Goal: Contribute content: Contribute content

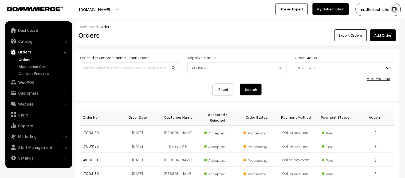
click at [18, 57] on link "Orders" at bounding box center [43, 60] width 53 height 6
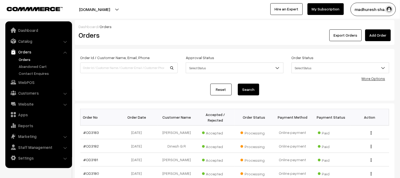
click at [29, 58] on link "Orders" at bounding box center [43, 60] width 53 height 6
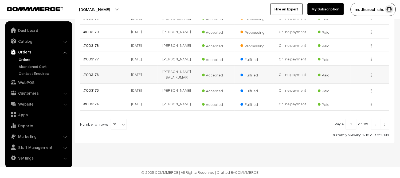
scroll to position [161, 0]
click at [115, 125] on span "10" at bounding box center [118, 124] width 15 height 11
select select "50"
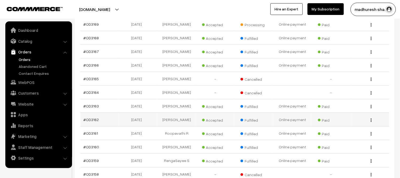
scroll to position [297, 0]
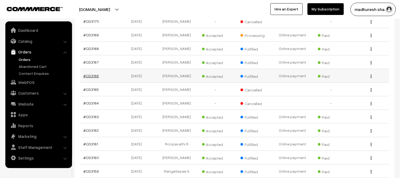
click at [91, 78] on link "#OD3166" at bounding box center [91, 75] width 15 height 5
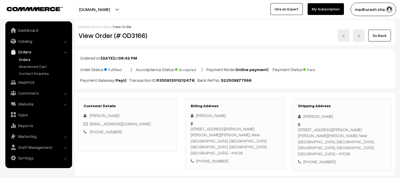
scroll to position [89, 0]
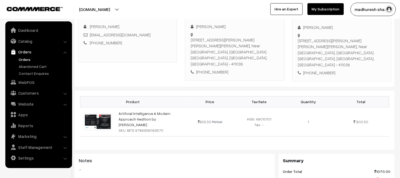
click at [23, 58] on link "Orders" at bounding box center [43, 60] width 53 height 6
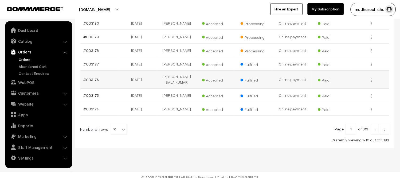
scroll to position [161, 0]
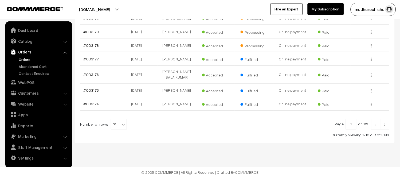
click at [121, 124] on b at bounding box center [123, 124] width 5 height 5
select select "60"
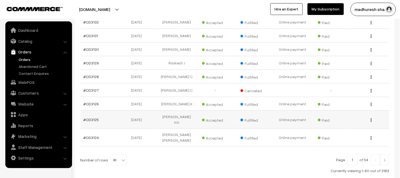
scroll to position [906, 0]
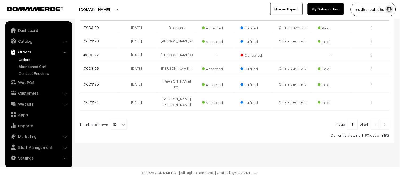
click at [116, 126] on span "60" at bounding box center [118, 124] width 15 height 11
click at [201, 119] on div at bounding box center [234, 124] width 309 height 11
click at [113, 123] on span "60" at bounding box center [118, 124] width 15 height 11
select select "70"
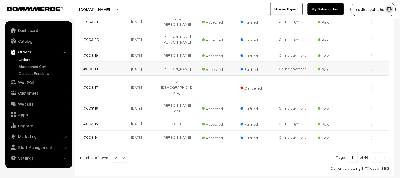
scroll to position [979, 0]
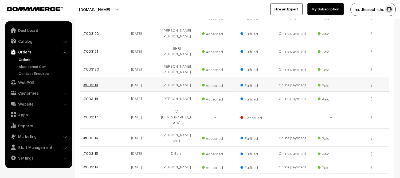
click at [90, 87] on link "#OD3119" at bounding box center [91, 85] width 15 height 5
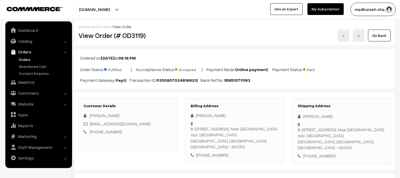
click at [347, 38] on link at bounding box center [344, 35] width 12 height 12
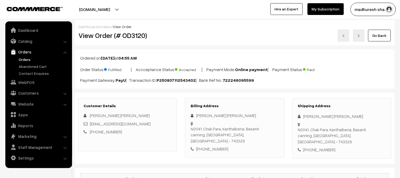
click at [343, 37] on img at bounding box center [343, 35] width 3 height 3
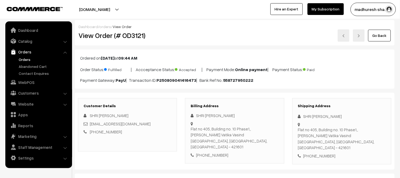
click at [130, 39] on h2 "View Order (# OD3121)" at bounding box center [128, 35] width 99 height 8
copy h2 "OD3121"
click at [344, 37] on img at bounding box center [343, 35] width 3 height 3
click at [134, 38] on h2 "View Order (# OD3122)" at bounding box center [128, 35] width 99 height 8
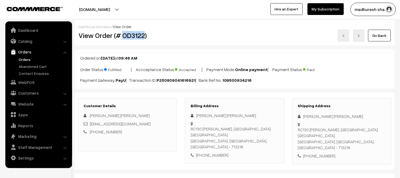
click at [346, 39] on link at bounding box center [344, 35] width 12 height 12
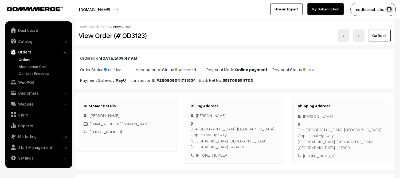
click at [140, 36] on h2 "View Order (# OD3123)" at bounding box center [128, 35] width 99 height 8
copy h2 "OD3123"
click at [344, 36] on img at bounding box center [343, 35] width 3 height 3
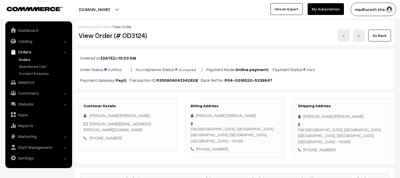
click at [132, 36] on h2 "View Order (# OD3124)" at bounding box center [128, 35] width 99 height 8
click at [351, 33] on div "Go Back" at bounding box center [288, 35] width 206 height 12
click at [347, 35] on link at bounding box center [344, 35] width 12 height 12
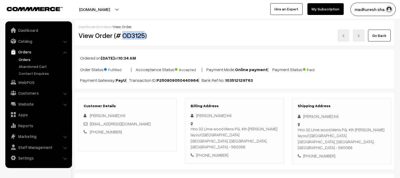
click at [342, 36] on link at bounding box center [344, 35] width 12 height 12
click at [28, 57] on link "Orders" at bounding box center [43, 60] width 53 height 6
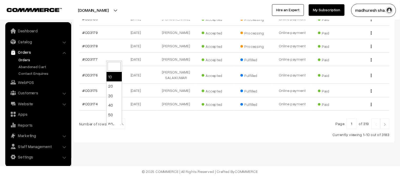
scroll to position [161, 0]
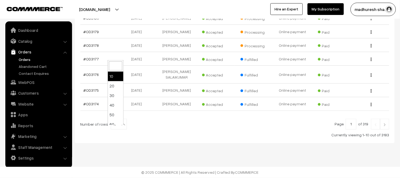
click at [121, 125] on b at bounding box center [123, 124] width 5 height 5
select select "60"
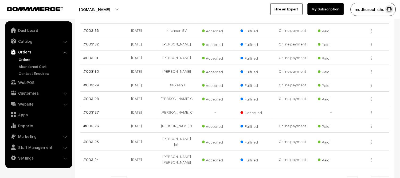
scroll to position [860, 0]
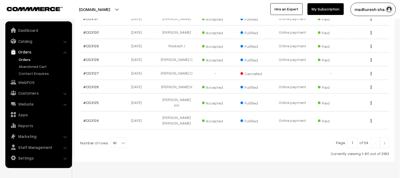
click at [123, 146] on b at bounding box center [123, 142] width 5 height 5
select select "70"
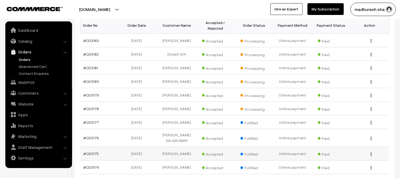
scroll to position [89, 0]
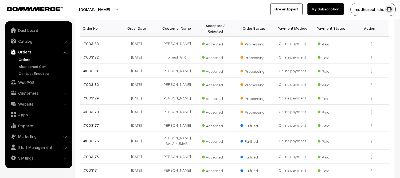
click at [23, 59] on link "Orders" at bounding box center [43, 60] width 53 height 6
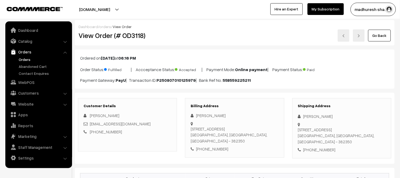
drag, startPoint x: 130, startPoint y: 31, endPoint x: 132, endPoint y: 37, distance: 5.8
click at [130, 33] on h2 "View Order (# OD3118)" at bounding box center [128, 35] width 99 height 8
click at [132, 37] on h2 "View Order (# OD3118)" at bounding box center [128, 35] width 99 height 8
copy h2 "OD3118"
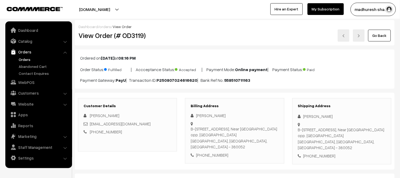
click at [136, 35] on h2 "View Order (# OD3119)" at bounding box center [128, 35] width 99 height 8
copy h2 "OD3119"
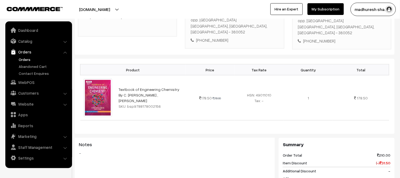
scroll to position [119, 0]
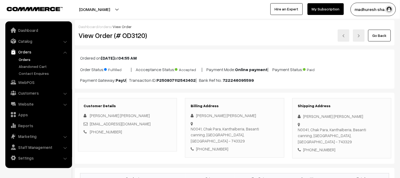
click at [127, 37] on h2 "View Order (# OD3120)" at bounding box center [128, 35] width 99 height 8
copy h2 "OD3120"
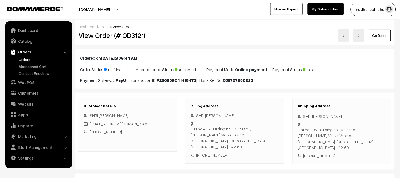
click at [124, 35] on h2 "View Order (# OD3121)" at bounding box center [128, 35] width 99 height 8
copy h2 "OD3121"
click at [124, 38] on h2 "View Order (# OD3122)" at bounding box center [128, 35] width 99 height 8
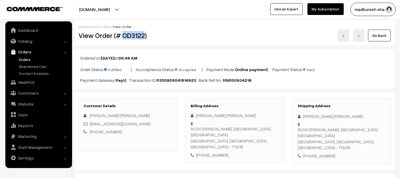
click at [124, 38] on h2 "View Order (# OD3122)" at bounding box center [128, 35] width 99 height 8
copy h2 "OD3122"
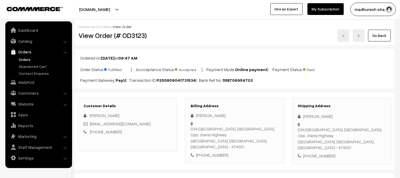
click at [136, 37] on h2 "View Order (# OD3123)" at bounding box center [128, 35] width 99 height 8
drag, startPoint x: 136, startPoint y: 37, endPoint x: 138, endPoint y: 42, distance: 5.8
click at [136, 37] on h2 "View Order (# OD3123)" at bounding box center [128, 35] width 99 height 8
copy h2 "OD3123"
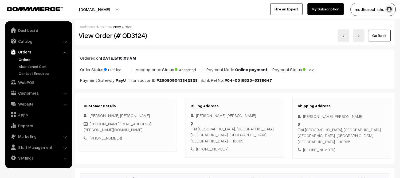
click at [140, 35] on h2 "View Order (# OD3124)" at bounding box center [128, 35] width 99 height 8
copy h2 "OD3124"
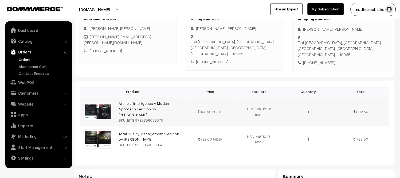
scroll to position [89, 0]
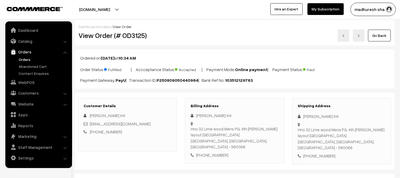
click at [133, 35] on h2 "View Order (# OD3125)" at bounding box center [128, 35] width 99 height 8
copy h2 "OD3125"
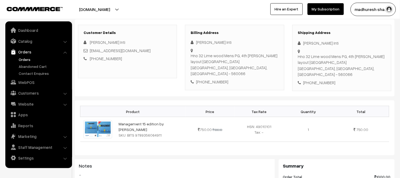
scroll to position [89, 0]
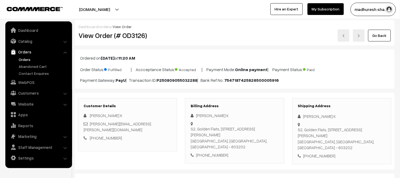
click at [135, 36] on h2 "View Order (# OD3126)" at bounding box center [128, 35] width 99 height 8
copy h2 "OD3126"
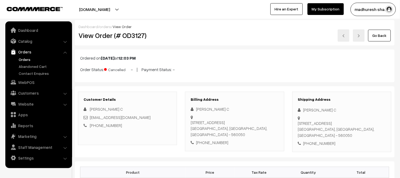
click at [129, 38] on h2 "View Order (# OD3127)" at bounding box center [128, 35] width 99 height 8
copy h2 "OD3127"
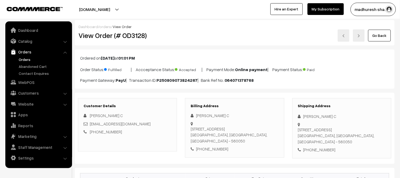
click at [133, 36] on h2 "View Order (# OD3128)" at bounding box center [128, 35] width 99 height 8
copy h2 "OD3128"
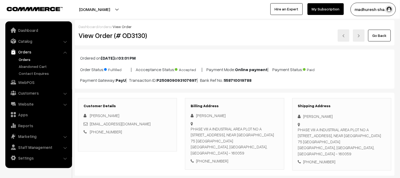
click at [140, 34] on h2 "View Order (# OD3130)" at bounding box center [128, 35] width 99 height 8
copy h2 "OD3130"
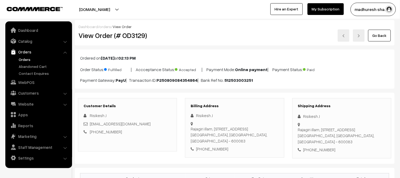
click at [137, 35] on h2 "View Order (# OD3129)" at bounding box center [128, 35] width 99 height 8
copy h2 "OD3129"
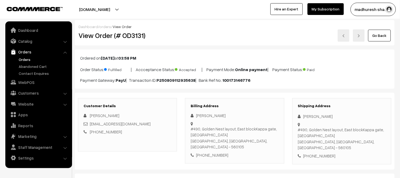
click at [137, 35] on h2 "View Order (# OD3131)" at bounding box center [128, 35] width 99 height 8
copy h2 "OD3131"
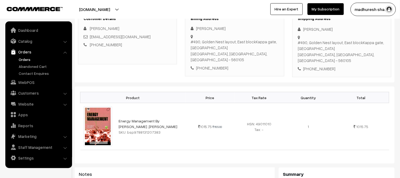
scroll to position [89, 0]
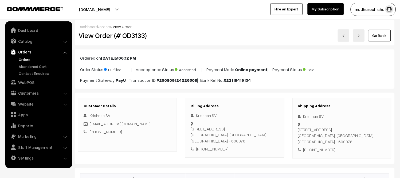
click at [132, 35] on h2 "View Order (# OD3133)" at bounding box center [128, 35] width 99 height 8
copy h2 "OD3133"
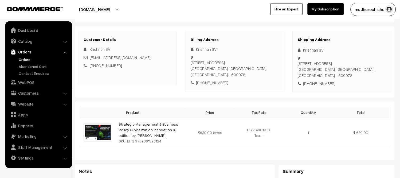
scroll to position [89, 0]
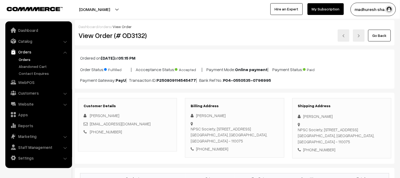
click at [132, 37] on h2 "View Order (# OD3132)" at bounding box center [128, 35] width 99 height 8
copy h2 "OD3132"
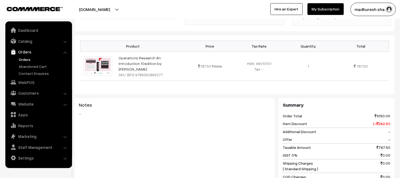
scroll to position [148, 0]
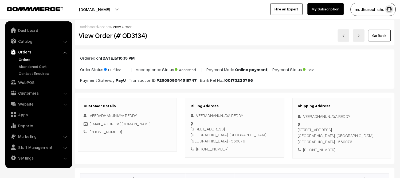
click at [129, 38] on h2 "View Order (# OD3134)" at bounding box center [128, 35] width 99 height 8
copy h2 "OD3134"
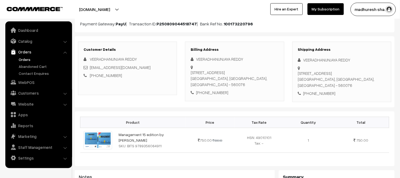
scroll to position [59, 0]
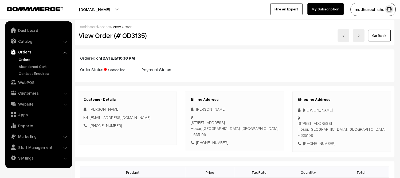
click at [132, 39] on h2 "View Order (# OD3135)" at bounding box center [128, 35] width 99 height 8
copy h2 "OD3135"
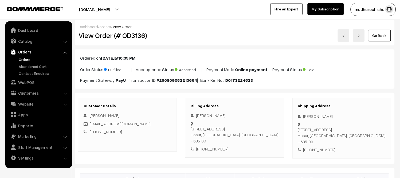
click at [134, 36] on h2 "View Order (# OD3136)" at bounding box center [128, 35] width 99 height 8
copy h2 "OD3136"
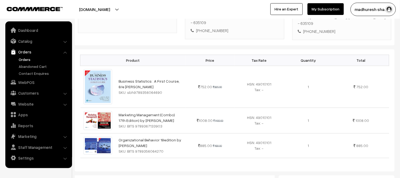
scroll to position [119, 0]
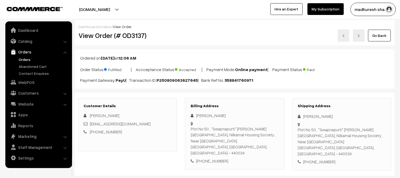
click at [132, 33] on h2 "View Order (# OD3137)" at bounding box center [128, 35] width 99 height 8
copy h2 "OD3137"
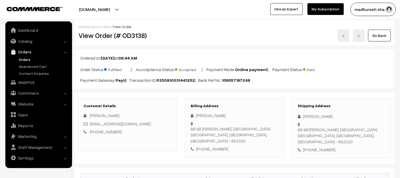
click at [132, 36] on h2 "View Order (# OD3138)" at bounding box center [128, 35] width 99 height 8
copy h2 "OD3138"
click at [132, 37] on h2 "View Order (# OD3139)" at bounding box center [128, 35] width 99 height 8
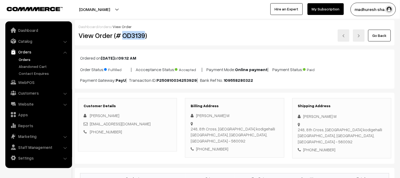
copy h2 "OD3139"
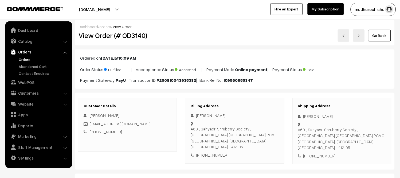
click at [137, 37] on h2 "View Order (# OD3140)" at bounding box center [128, 35] width 99 height 8
copy h2 "OD3140"
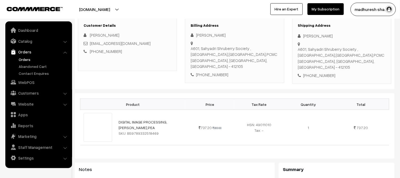
scroll to position [89, 0]
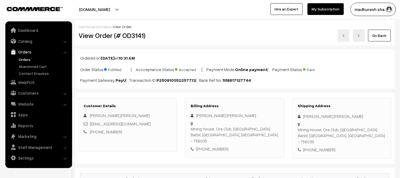
click at [129, 39] on h2 "View Order (# OD3141)" at bounding box center [128, 35] width 99 height 8
copy h2 "OD3141"
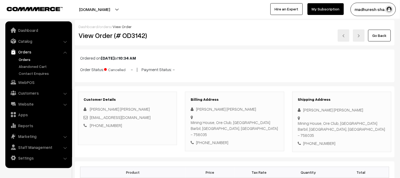
click at [136, 38] on h2 "View Order (# OD3142)" at bounding box center [128, 35] width 99 height 8
copy h2 "OD3142"
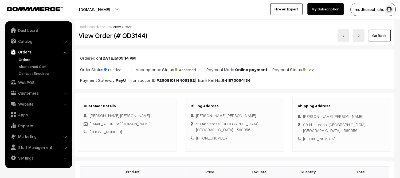
click at [142, 36] on h2 "View Order (# OD3144)" at bounding box center [128, 35] width 99 height 8
copy h2 "OD3144"
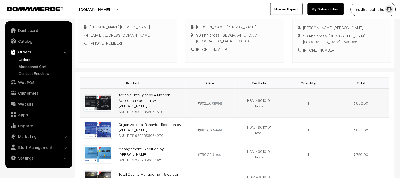
scroll to position [89, 0]
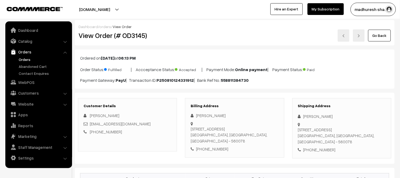
click at [140, 38] on h2 "View Order (# OD3145)" at bounding box center [128, 35] width 99 height 8
copy h2 "OD3145"
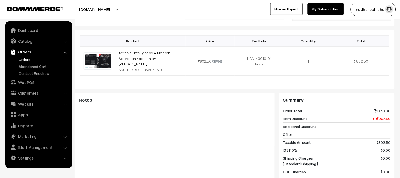
scroll to position [148, 0]
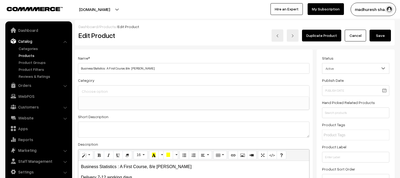
select select
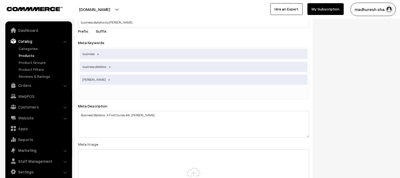
scroll to position [831, 0]
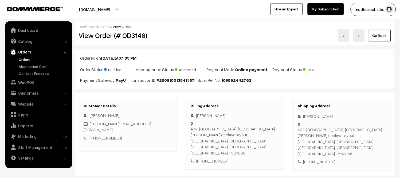
click at [136, 35] on h2 "View Order (# OD3146)" at bounding box center [128, 35] width 99 height 8
copy h2 "OD3146"
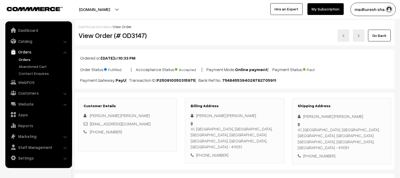
click at [132, 36] on h2 "View Order (# OD3147)" at bounding box center [128, 35] width 99 height 8
copy h2 "OD3147"
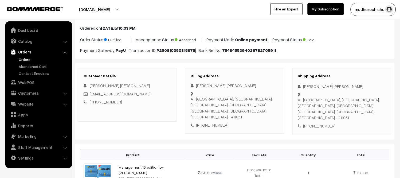
scroll to position [89, 0]
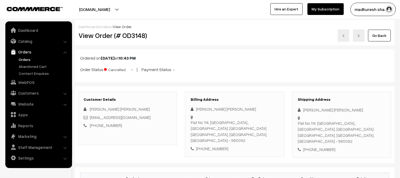
click at [135, 38] on h2 "View Order (# OD3148)" at bounding box center [128, 35] width 99 height 8
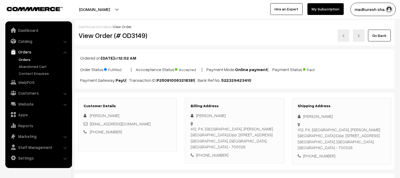
click at [127, 38] on h2 "View Order (# OD3149)" at bounding box center [128, 35] width 99 height 8
copy h2 "OD3149"
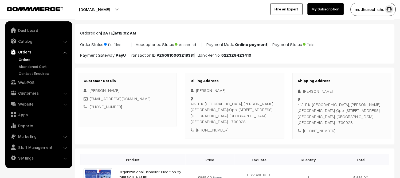
scroll to position [59, 0]
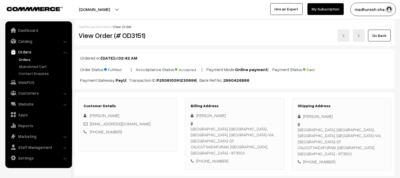
click at [132, 38] on h2 "View Order (# OD3151)" at bounding box center [128, 35] width 99 height 8
copy h2 "OD3151"
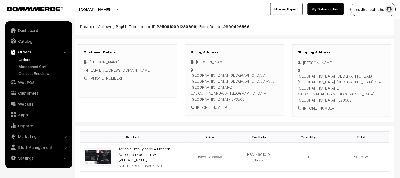
scroll to position [59, 0]
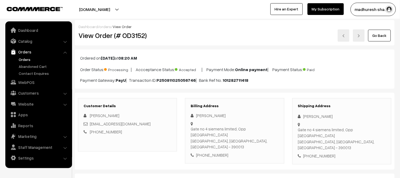
click at [131, 38] on h2 "View Order (# OD3152)" at bounding box center [128, 35] width 99 height 8
copy h2 "OD3152"
click at [117, 113] on div "Mehul Thakkar" at bounding box center [128, 115] width 88 height 6
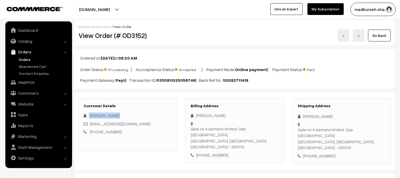
click at [117, 113] on div "Mehul Thakkar" at bounding box center [128, 115] width 88 height 6
copy div "Mehul Thakkar"
click at [135, 38] on h2 "View Order (# OD3153)" at bounding box center [128, 35] width 99 height 8
copy h2 "OD3153"
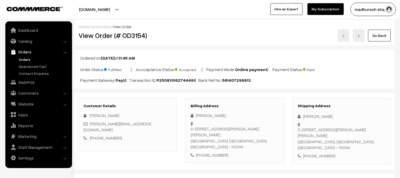
click at [136, 38] on h2 "View Order (# OD3154)" at bounding box center [128, 35] width 99 height 8
copy h2 "OD3154"
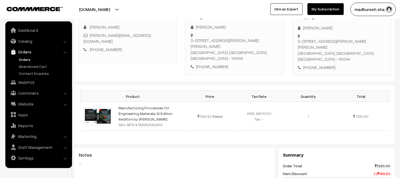
scroll to position [89, 0]
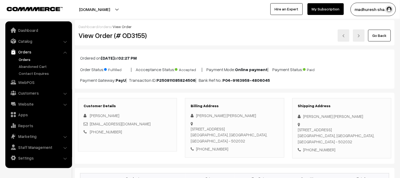
click at [134, 35] on h2 "View Order (# OD3155)" at bounding box center [128, 35] width 99 height 8
copy h2 "OD3155"
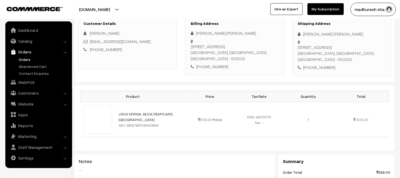
scroll to position [89, 0]
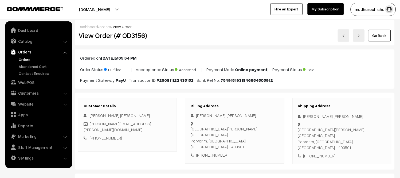
click at [127, 37] on h2 "View Order (# OD3156)" at bounding box center [128, 35] width 99 height 8
copy h2 "OD3156"
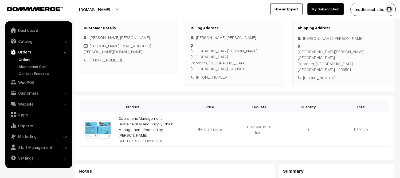
scroll to position [89, 0]
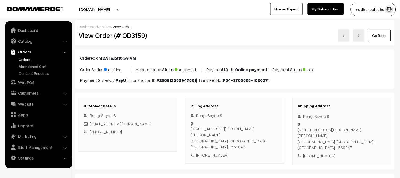
click at [137, 36] on h2 "View Order (# OD3159)" at bounding box center [128, 35] width 99 height 8
copy h2 "OD3159"
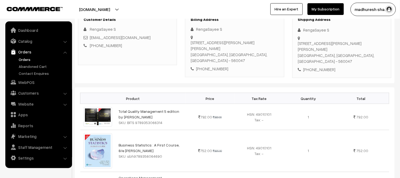
scroll to position [89, 0]
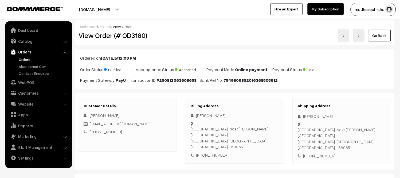
click at [142, 36] on h2 "View Order (# OD3160)" at bounding box center [128, 35] width 99 height 8
copy h2 "OD3160"
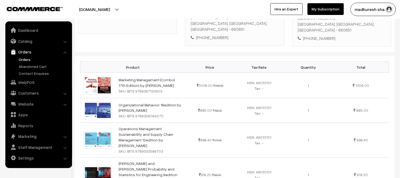
scroll to position [119, 0]
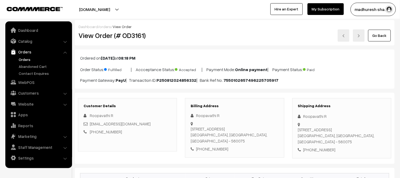
click at [143, 35] on h2 "View Order (# OD3161)" at bounding box center [128, 35] width 99 height 8
click at [138, 36] on h2 "View Order (# OD3161)" at bounding box center [128, 35] width 99 height 8
copy h2 "OD3161"
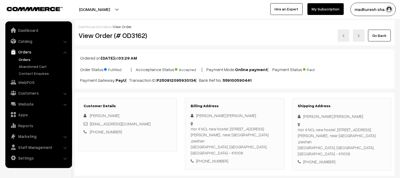
click at [138, 34] on h2 "View Order (# OD3162)" at bounding box center [128, 35] width 99 height 8
copy h2 "OD3162"
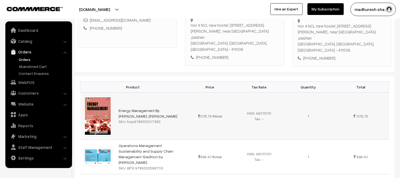
scroll to position [119, 0]
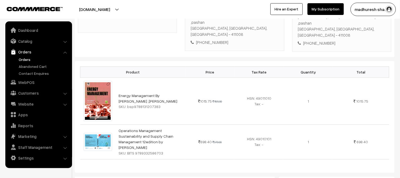
drag, startPoint x: 170, startPoint y: 140, endPoint x: 125, endPoint y: 145, distance: 45.4
click at [125, 145] on div "Product Price Tax Rate Quantity Total Energy Management By [PERSON_NAME] ,[PERS…" at bounding box center [235, 117] width 320 height 112
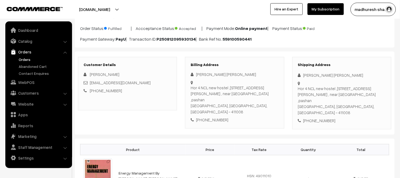
scroll to position [0, 0]
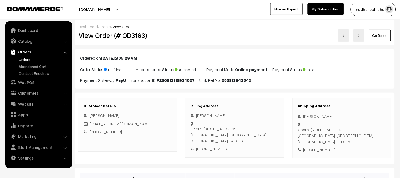
click at [128, 39] on h2 "View Order (# OD3163)" at bounding box center [128, 35] width 99 height 8
copy h2 "OD3163"
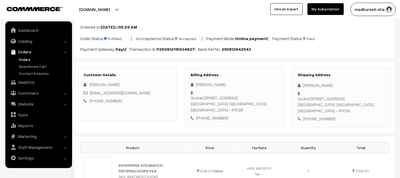
scroll to position [119, 0]
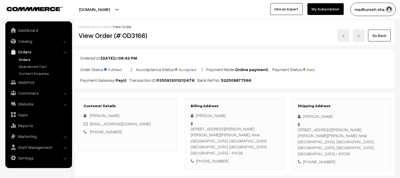
click at [137, 36] on h2 "View Order (# OD3166)" at bounding box center [128, 35] width 99 height 8
copy h2 "OD3166"
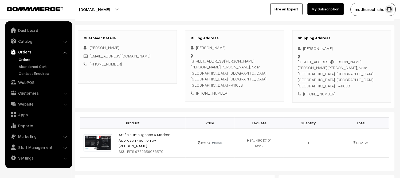
scroll to position [89, 0]
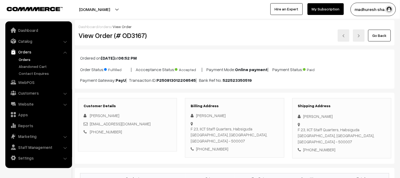
click at [135, 36] on h2 "View Order (# OD3167)" at bounding box center [128, 35] width 99 height 8
copy h2 "OD3167"
click at [137, 38] on h2 "View Order (# OD3168)" at bounding box center [128, 35] width 99 height 8
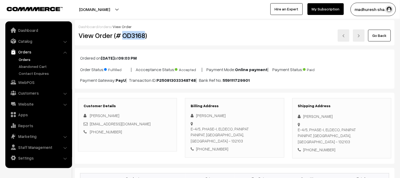
copy h2 "OD3168"
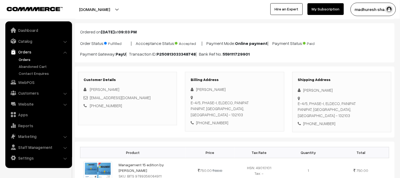
scroll to position [89, 0]
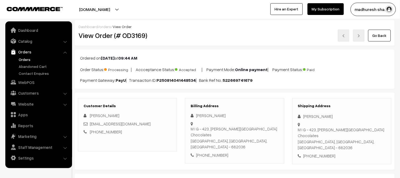
click at [132, 38] on h2 "View Order (# OD3169)" at bounding box center [128, 35] width 99 height 8
copy h2 "OD3169"
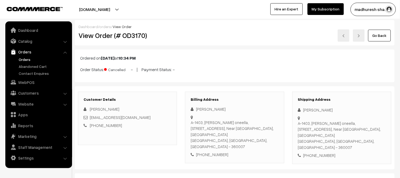
click at [138, 36] on h2 "View Order (# OD3170)" at bounding box center [128, 35] width 99 height 8
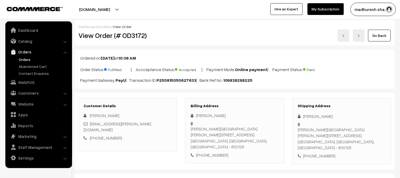
click at [139, 37] on h2 "View Order (# OD3172)" at bounding box center [128, 35] width 99 height 8
copy h2 "OD3172"
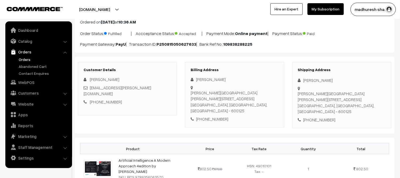
scroll to position [89, 0]
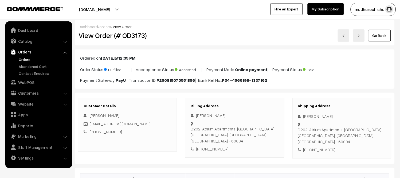
click at [129, 38] on h2 "View Order (# OD3173)" at bounding box center [128, 35] width 99 height 8
copy h2 "OD3173"
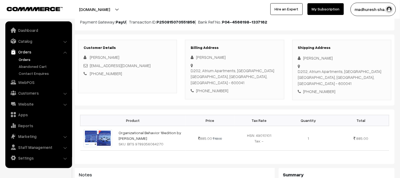
scroll to position [59, 0]
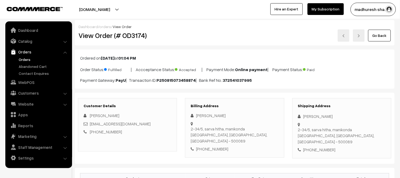
click at [132, 37] on h2 "View Order (# OD3174)" at bounding box center [128, 35] width 99 height 8
copy h2 "OD3174"
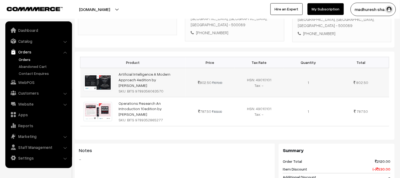
scroll to position [119, 0]
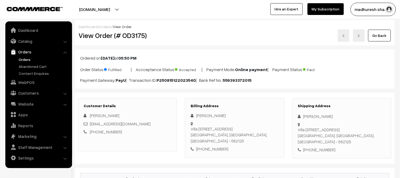
click at [129, 38] on h2 "View Order (# OD3175)" at bounding box center [128, 35] width 99 height 8
copy h2 "OD3175"
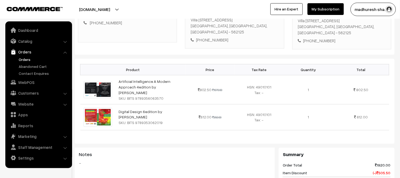
scroll to position [119, 0]
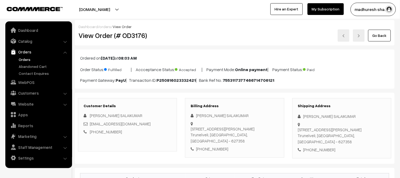
click at [128, 35] on h2 "View Order (# OD3176)" at bounding box center [128, 35] width 99 height 8
copy h2 "OD3176"
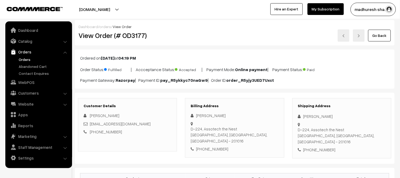
click at [132, 37] on h2 "View Order (# OD3177)" at bounding box center [128, 35] width 99 height 8
copy h2 "OD3177"
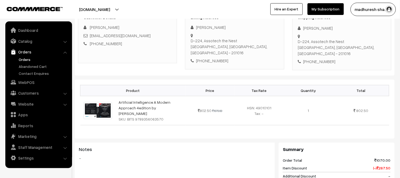
scroll to position [89, 0]
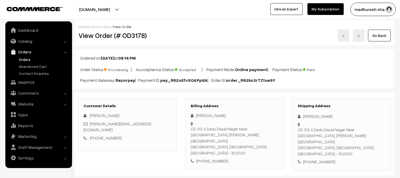
click at [135, 34] on h2 "View Order (# OD3178)" at bounding box center [128, 35] width 99 height 8
copy h2 "OD3178"
click at [348, 36] on link at bounding box center [344, 35] width 12 height 12
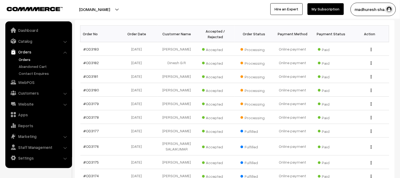
scroll to position [148, 0]
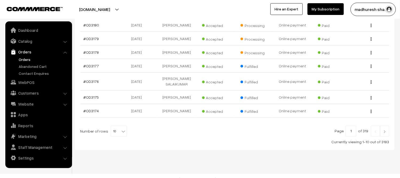
click at [111, 135] on span "10" at bounding box center [118, 131] width 15 height 11
select select "30"
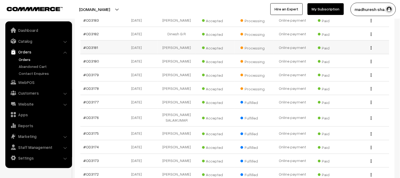
scroll to position [207, 0]
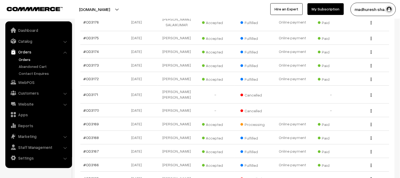
click at [25, 59] on link "Orders" at bounding box center [43, 60] width 53 height 6
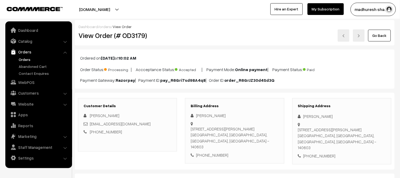
click at [23, 60] on link "Orders" at bounding box center [43, 60] width 53 height 6
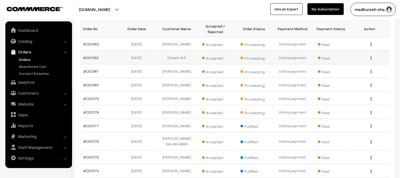
scroll to position [89, 0]
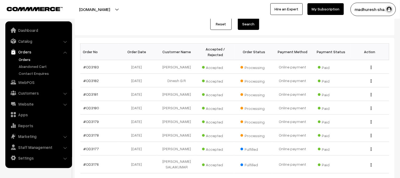
scroll to position [89, 0]
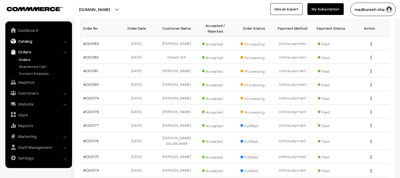
click at [20, 40] on link "Catalog" at bounding box center [39, 41] width 64 height 10
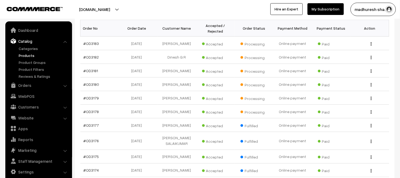
click at [25, 55] on link "Products" at bounding box center [43, 56] width 53 height 6
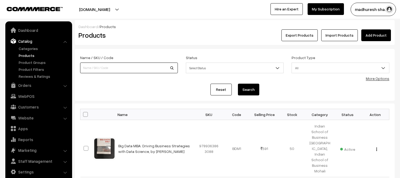
click at [132, 65] on input at bounding box center [129, 67] width 98 height 11
paste input "9789360533793"
type input "9789360533793"
click at [246, 93] on button "Search" at bounding box center [248, 90] width 21 height 12
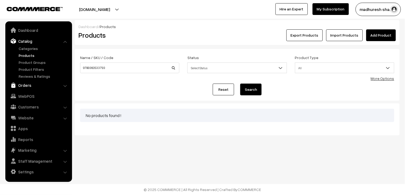
click at [27, 85] on link "Orders" at bounding box center [39, 85] width 64 height 10
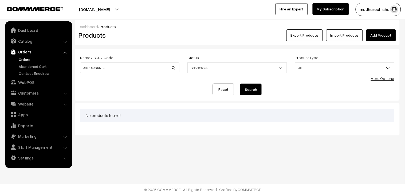
click at [26, 59] on link "Orders" at bounding box center [43, 60] width 53 height 6
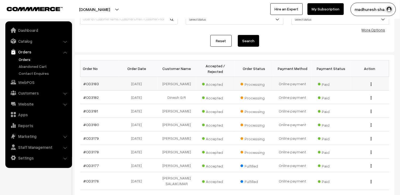
scroll to position [59, 0]
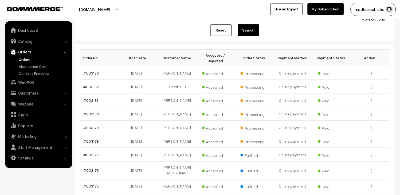
click at [29, 58] on link "Orders" at bounding box center [43, 60] width 53 height 6
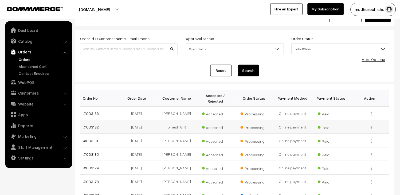
scroll to position [30, 0]
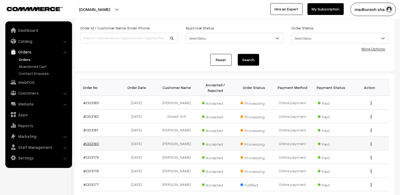
click at [95, 142] on link "#OD3180" at bounding box center [92, 143] width 16 height 5
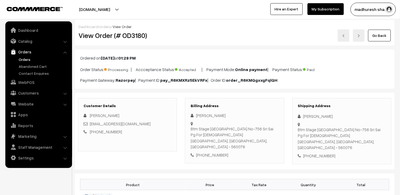
click at [30, 59] on link "Orders" at bounding box center [43, 60] width 53 height 6
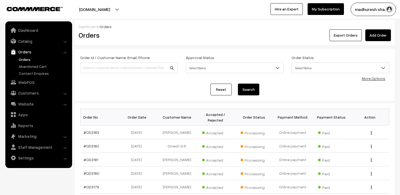
scroll to position [59, 0]
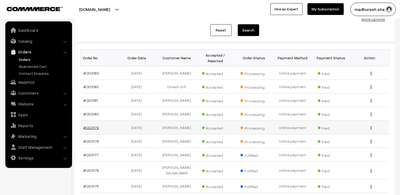
click at [95, 127] on link "#OD3179" at bounding box center [91, 127] width 15 height 5
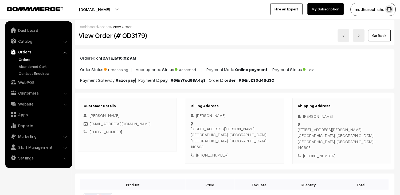
click at [344, 37] on img at bounding box center [343, 35] width 3 height 3
click at [345, 31] on link at bounding box center [344, 35] width 12 height 12
click at [24, 57] on link "Orders" at bounding box center [43, 60] width 53 height 6
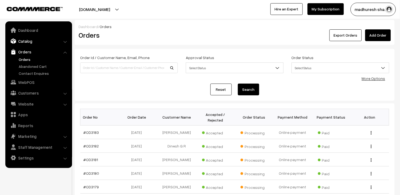
click at [25, 40] on link "Catalog" at bounding box center [39, 41] width 64 height 10
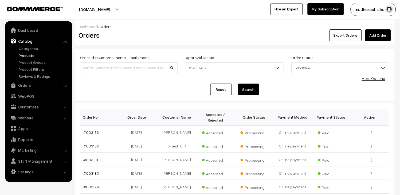
click at [27, 53] on link "Products" at bounding box center [43, 56] width 53 height 6
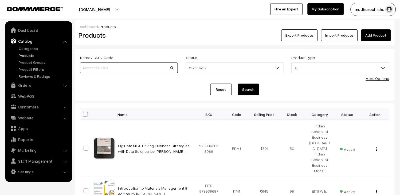
click at [150, 66] on input at bounding box center [129, 67] width 98 height 11
paste input "978-0241257548"
type input "9780241257548"
click at [252, 89] on button "Search" at bounding box center [248, 90] width 21 height 12
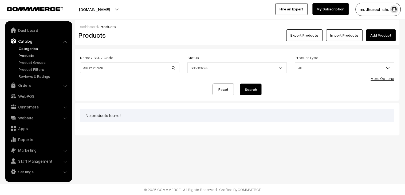
click at [23, 46] on link "Categories" at bounding box center [43, 49] width 53 height 6
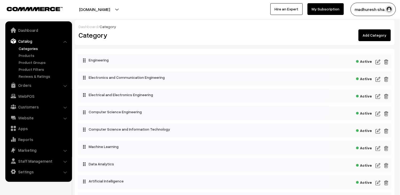
click at [25, 53] on link "Products" at bounding box center [43, 56] width 53 height 6
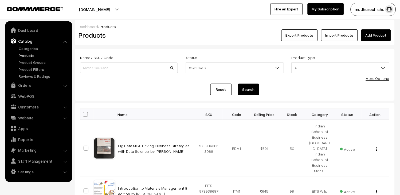
click at [381, 34] on link "Add Product" at bounding box center [376, 35] width 30 height 12
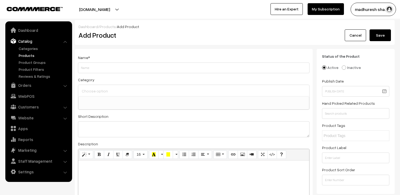
select select
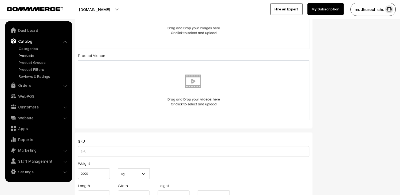
scroll to position [297, 0]
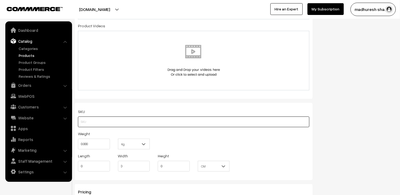
click at [159, 117] on input "text" at bounding box center [194, 121] width 232 height 11
paste input "9780241257548"
type input "9780241257548"
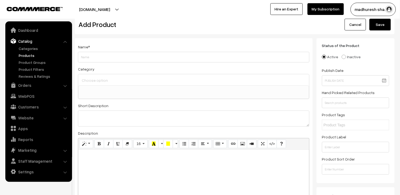
scroll to position [0, 0]
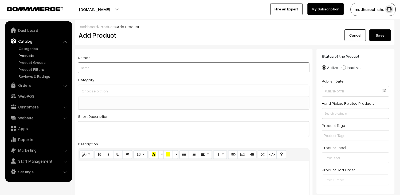
click at [112, 67] on input "Weight" at bounding box center [194, 67] width 232 height 11
paste input "Lateral Thinking: A Textbook of Creativity"
type input "Lateral Thinking: A Textbook of Creativity"
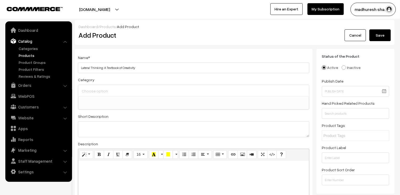
click at [105, 100] on ul at bounding box center [194, 99] width 230 height 7
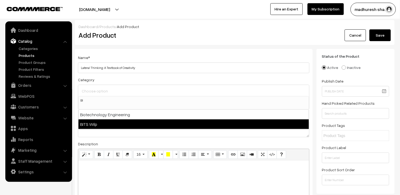
type input "BI"
select select "140"
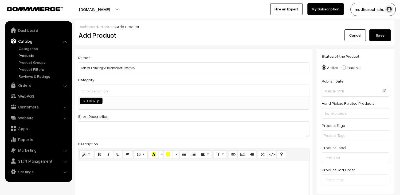
scroll to position [75, 0]
click at [108, 131] on textarea at bounding box center [194, 129] width 232 height 16
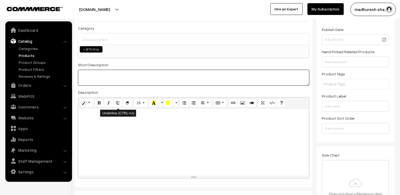
scroll to position [59, 0]
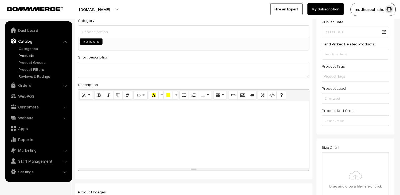
click at [127, 132] on div at bounding box center [193, 134] width 231 height 67
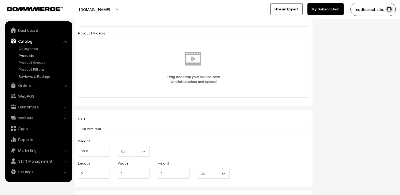
scroll to position [356, 0]
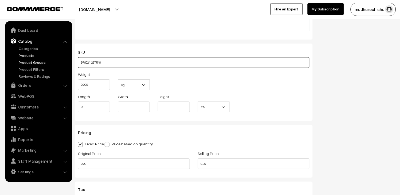
drag, startPoint x: 112, startPoint y: 64, endPoint x: 36, endPoint y: 64, distance: 75.6
click at [36, 64] on body "Thank you for showing interest. Our team will call you shortly. Close booksonwe…" at bounding box center [200, 133] width 400 height 978
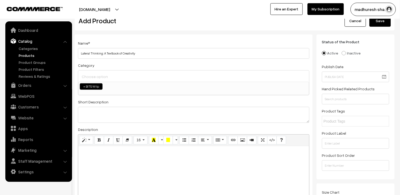
scroll to position [0, 0]
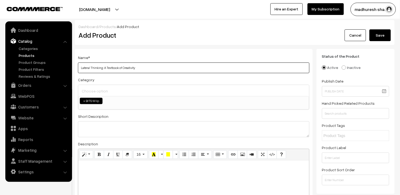
drag, startPoint x: 148, startPoint y: 67, endPoint x: 0, endPoint y: 51, distance: 148.8
paste input "text"
paste input "Edward De Bono"
type input "Lateral Thinking: A Textbook of Creativity BY [PERSON_NAME]"
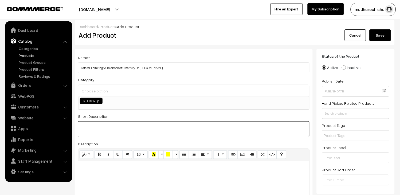
click at [132, 130] on textarea at bounding box center [194, 129] width 232 height 16
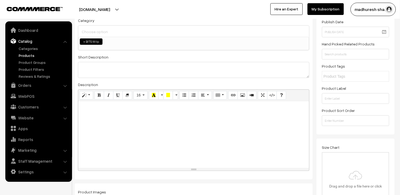
click at [133, 129] on div at bounding box center [193, 134] width 231 height 67
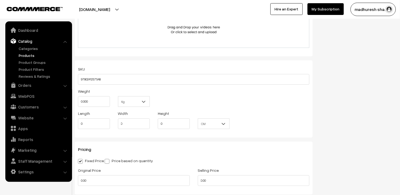
scroll to position [356, 0]
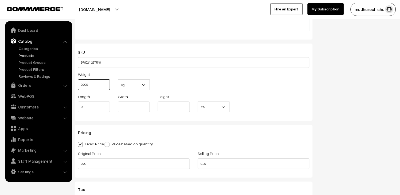
click at [89, 81] on input "0.000" at bounding box center [94, 84] width 32 height 11
type input "0"
type input "."
type input "0.20"
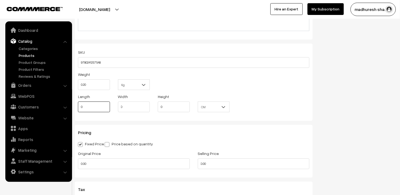
click at [104, 106] on input "0" at bounding box center [94, 106] width 32 height 11
paste input "12.93"
type input "12.93"
click at [130, 109] on input "0" at bounding box center [134, 106] width 32 height 11
drag, startPoint x: 178, startPoint y: 109, endPoint x: 154, endPoint y: 106, distance: 23.9
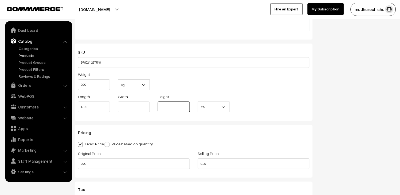
click at [154, 106] on div "Height 0" at bounding box center [174, 104] width 40 height 22
paste input "1.65"
type input "1.65"
drag, startPoint x: 128, startPoint y: 107, endPoint x: 101, endPoint y: 107, distance: 26.7
click at [102, 107] on div "Length 12.93 Width 0 Height 1.65 CM In CM" at bounding box center [194, 104] width 240 height 22
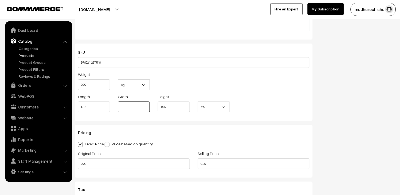
paste input "19.76"
type input "19.76"
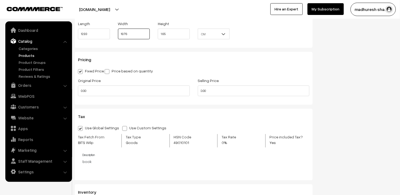
scroll to position [475, 0]
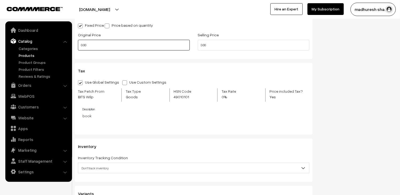
click at [102, 47] on input "0.00" at bounding box center [134, 45] width 112 height 11
type input "0"
type input "599"
click at [257, 43] on input "0.00" at bounding box center [254, 45] width 112 height 11
type input "0"
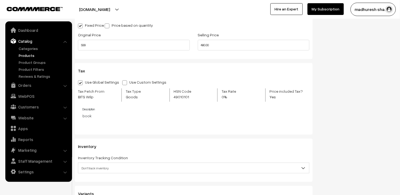
type input "480"
click at [198, 63] on div "Tax Use Global Settings Use Custom Settings Skip Adding Tax Tax Fetch From BITS…" at bounding box center [194, 99] width 238 height 72
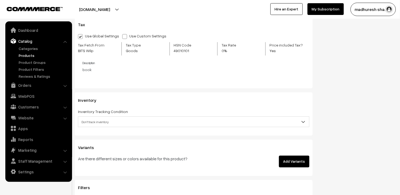
scroll to position [534, 0]
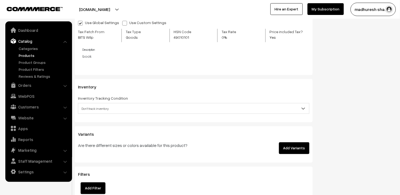
click at [119, 112] on span "Don't track inventory" at bounding box center [193, 108] width 231 height 9
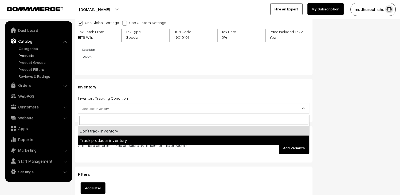
select select "2"
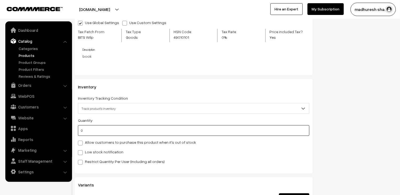
click at [100, 131] on input "0" at bounding box center [194, 130] width 232 height 11
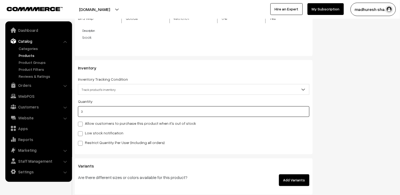
scroll to position [564, 0]
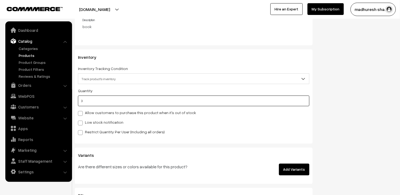
type input "3"
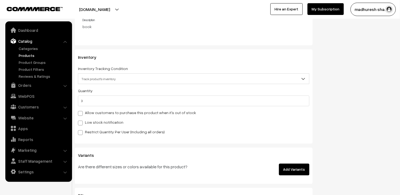
click at [127, 134] on label "Restrict Quantity Per User (Including all orders)" at bounding box center [121, 132] width 87 height 6
click at [81, 134] on input "Restrict Quantity Per User (Including all orders)" at bounding box center [79, 131] width 3 height 3
checkbox input "true"
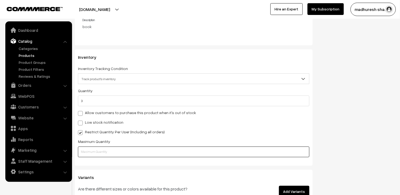
click at [105, 154] on input "text" at bounding box center [194, 152] width 232 height 11
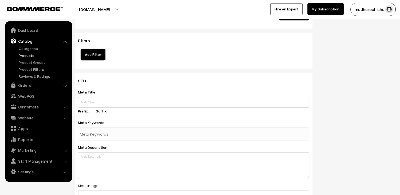
scroll to position [742, 0]
type input "1"
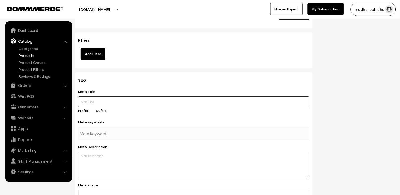
click at [103, 102] on input "text" at bounding box center [194, 101] width 232 height 11
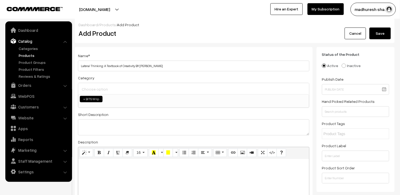
scroll to position [0, 0]
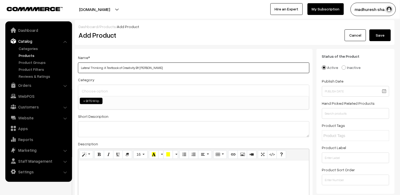
click at [172, 65] on input "Lateral Thinking: A Textbook of Creativity BY [PERSON_NAME]" at bounding box center [194, 67] width 232 height 11
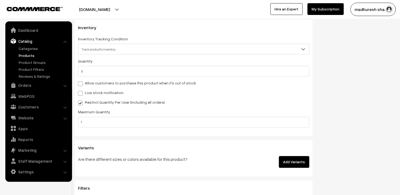
scroll to position [742, 0]
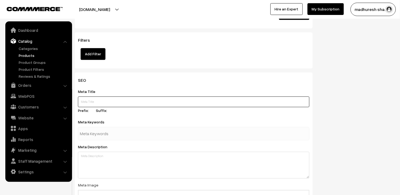
click at [104, 105] on input "text" at bounding box center [194, 101] width 232 height 11
paste input "Lateral Thinking: A Textbook of Creativity BY [PERSON_NAME]"
type input "Lateral Thinking: A Textbook of Creativity BY [PERSON_NAME]"
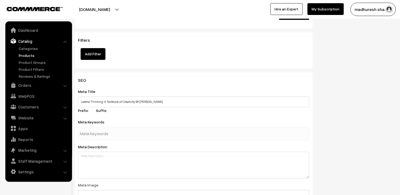
click at [114, 136] on input "text" at bounding box center [108, 133] width 56 height 11
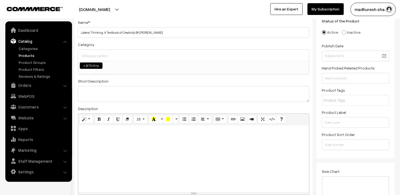
scroll to position [0, 0]
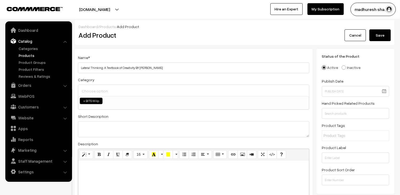
type input "BIT"
click at [124, 95] on input at bounding box center [193, 91] width 227 height 8
type input "BITS"
click at [89, 103] on li "× BITS Wilp" at bounding box center [91, 101] width 23 height 6
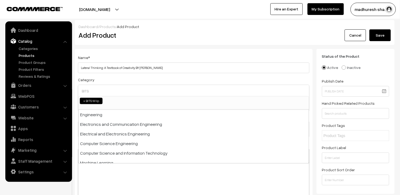
scroll to position [148, 0]
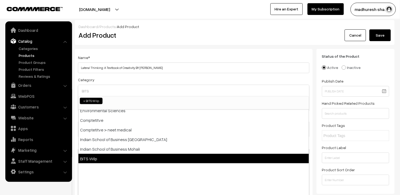
select select
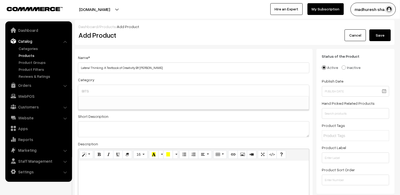
click at [101, 91] on input "BITS" at bounding box center [193, 91] width 227 height 8
type input "B"
click at [108, 128] on textarea at bounding box center [194, 129] width 232 height 16
click at [103, 88] on input "BITS" at bounding box center [193, 91] width 227 height 8
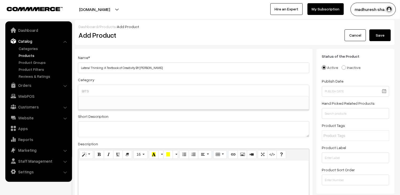
click at [103, 88] on input "BITS" at bounding box center [193, 91] width 227 height 8
type input "B"
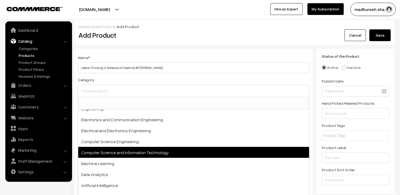
scroll to position [0, 0]
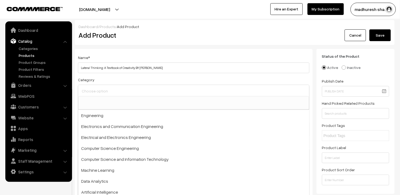
click at [153, 92] on input at bounding box center [193, 91] width 227 height 8
click at [277, 104] on span at bounding box center [193, 102] width 231 height 13
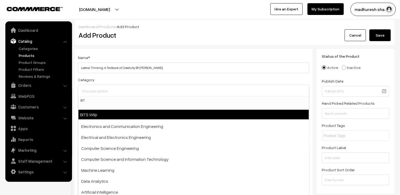
type input "BIT"
select select "140"
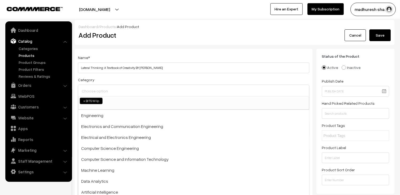
click at [140, 89] on input at bounding box center [193, 91] width 227 height 8
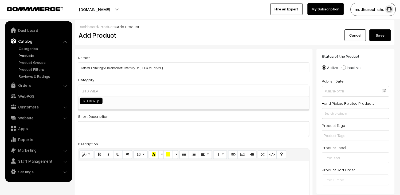
click at [127, 93] on input "BITS WILP" at bounding box center [193, 91] width 227 height 8
type input "BITS WILP"
click at [120, 132] on textarea at bounding box center [194, 129] width 232 height 16
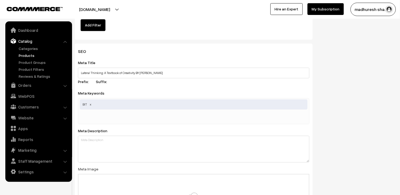
scroll to position [771, 0]
click at [91, 105] on span at bounding box center [90, 103] width 3 height 4
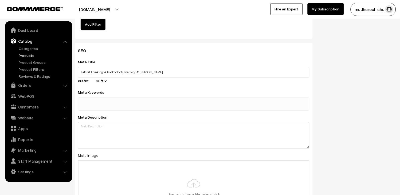
paste input "BITS WILP"
type input "BITS WILP"
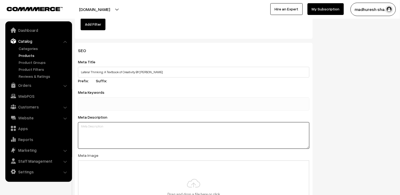
click at [101, 141] on textarea at bounding box center [194, 135] width 232 height 27
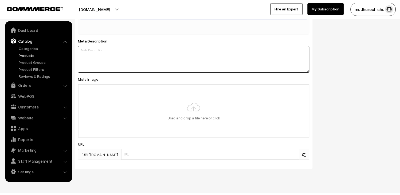
scroll to position [860, 0]
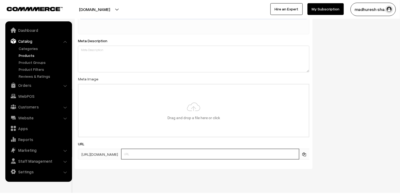
click at [164, 152] on input "text" at bounding box center [210, 154] width 178 height 11
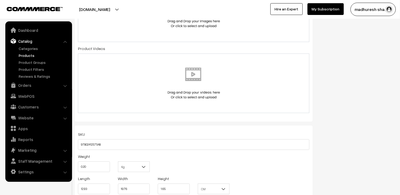
scroll to position [267, 0]
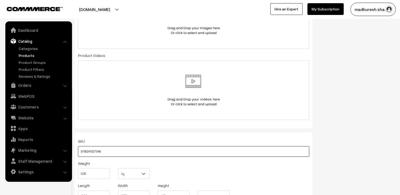
click at [118, 150] on input "9780241257548" at bounding box center [194, 151] width 232 height 11
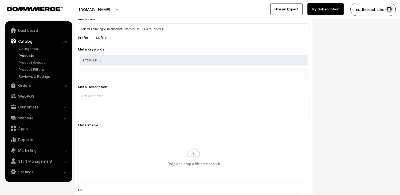
scroll to position [871, 0]
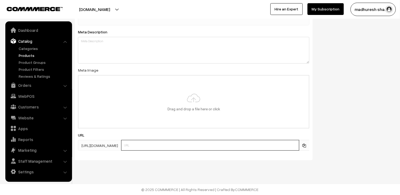
click at [200, 148] on input "text" at bounding box center [210, 145] width 178 height 11
paste input "9780241257548"
type input "9780241257548"
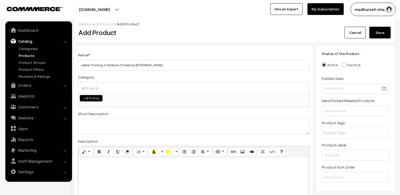
scroll to position [0, 0]
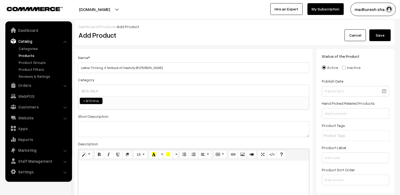
click at [109, 93] on input "BITS WILP" at bounding box center [193, 91] width 227 height 8
click at [121, 93] on input "BITS WILP" at bounding box center [193, 91] width 227 height 8
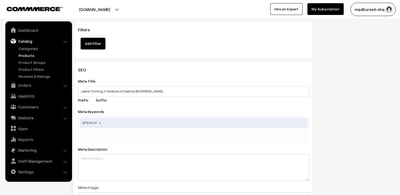
scroll to position [771, 0]
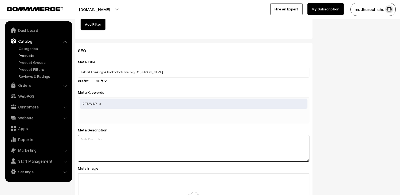
click at [131, 150] on textarea at bounding box center [194, 148] width 232 height 27
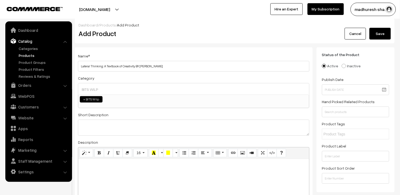
scroll to position [59, 0]
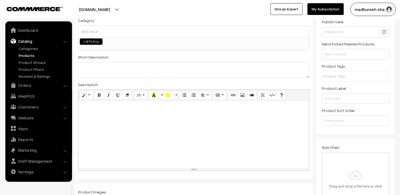
click at [127, 126] on div at bounding box center [193, 134] width 231 height 67
paste div
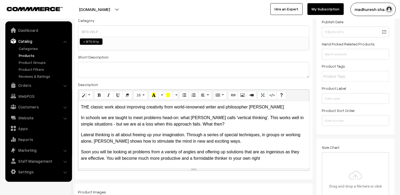
click at [83, 105] on p "THE classic work about improving creativity from world-renowned writer and phil…" at bounding box center [194, 107] width 226 height 6
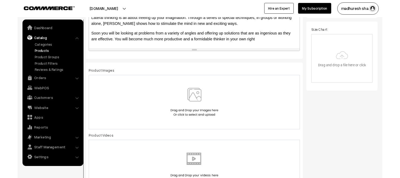
scroll to position [207, 0]
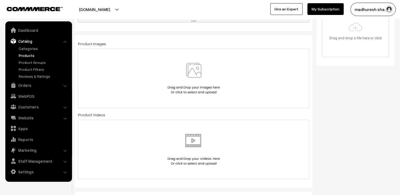
click at [198, 76] on img at bounding box center [193, 78] width 55 height 31
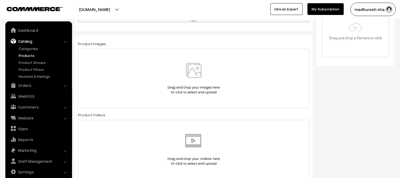
click at [201, 74] on img at bounding box center [193, 78] width 55 height 31
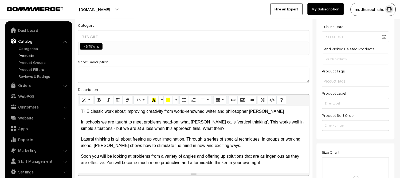
scroll to position [0, 0]
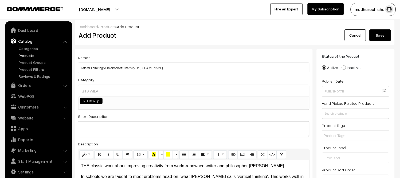
click at [382, 38] on button "Save" at bounding box center [380, 35] width 21 height 12
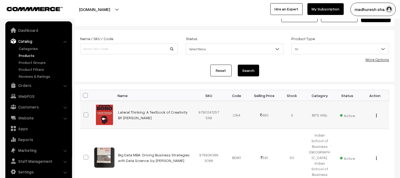
scroll to position [30, 0]
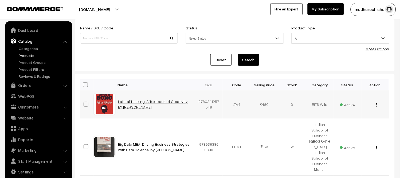
click at [133, 100] on link "Lateral Thinking: A Textbook of Creativity BY Edward De Bono" at bounding box center [153, 104] width 70 height 10
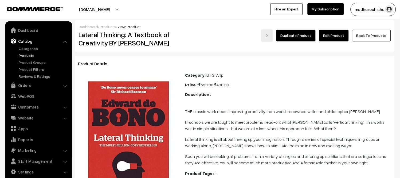
click at [331, 37] on link "Edit Product" at bounding box center [334, 36] width 30 height 12
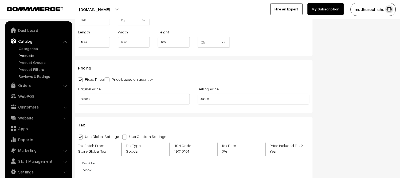
scroll to position [504, 0]
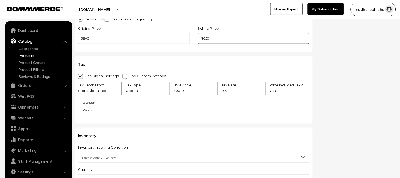
click at [225, 36] on input "480.00" at bounding box center [254, 38] width 112 height 11
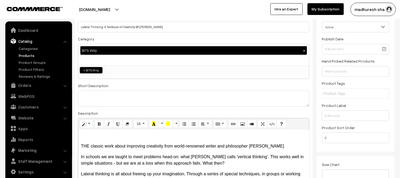
scroll to position [0, 0]
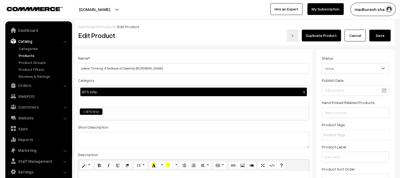
type input "479.20"
click at [388, 34] on button "Save" at bounding box center [380, 36] width 21 height 12
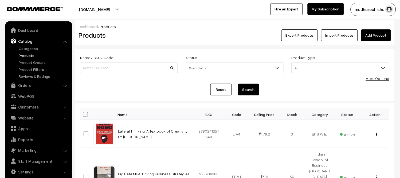
click at [22, 39] on link "Catalog" at bounding box center [39, 41] width 64 height 10
click at [23, 41] on link "Catalog" at bounding box center [39, 41] width 64 height 10
click at [26, 40] on link "Catalog" at bounding box center [39, 41] width 64 height 10
